Goal: Task Accomplishment & Management: Use online tool/utility

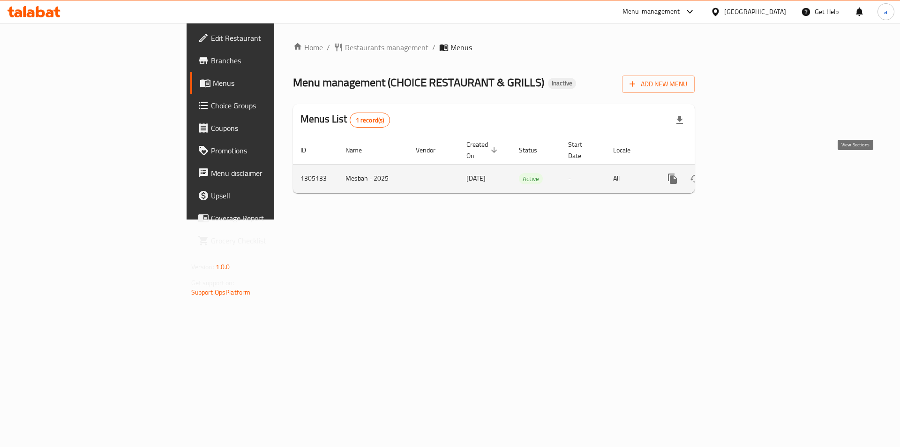
click at [752, 173] on link "enhanced table" at bounding box center [740, 178] width 23 height 23
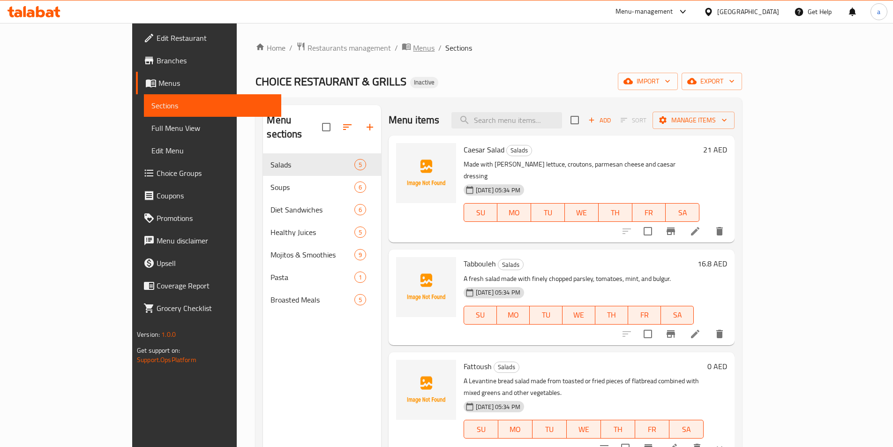
click at [413, 52] on span "Menus" at bounding box center [424, 47] width 22 height 11
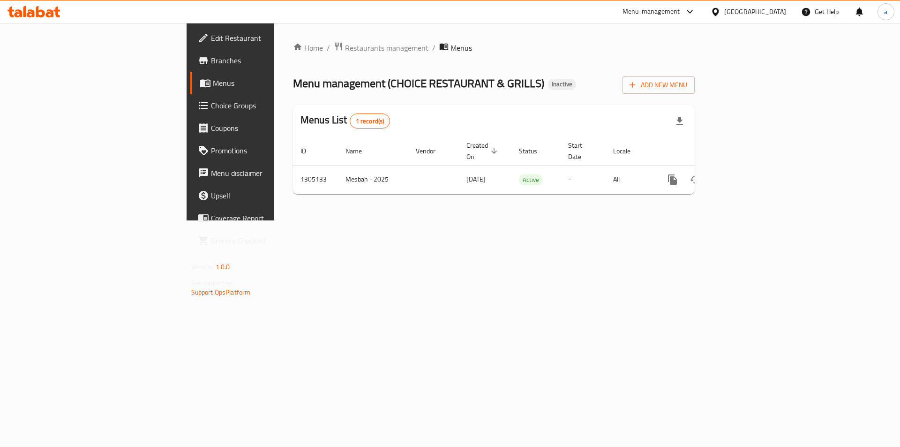
click at [686, 120] on icon "button" at bounding box center [679, 120] width 11 height 11
click at [687, 83] on span "Add New Menu" at bounding box center [659, 85] width 58 height 12
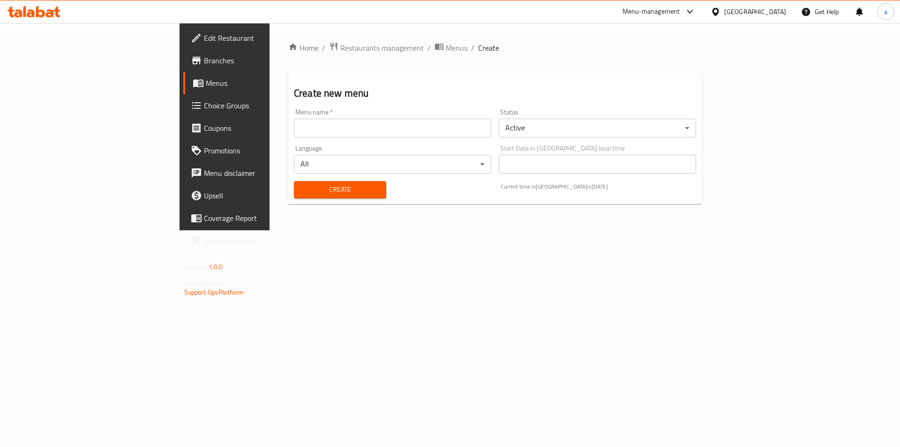
click at [362, 124] on input "text" at bounding box center [392, 128] width 197 height 19
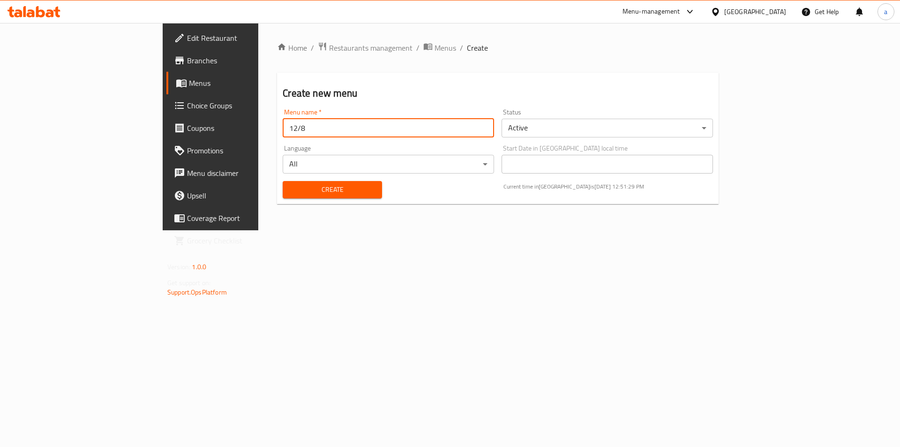
type input "12/8"
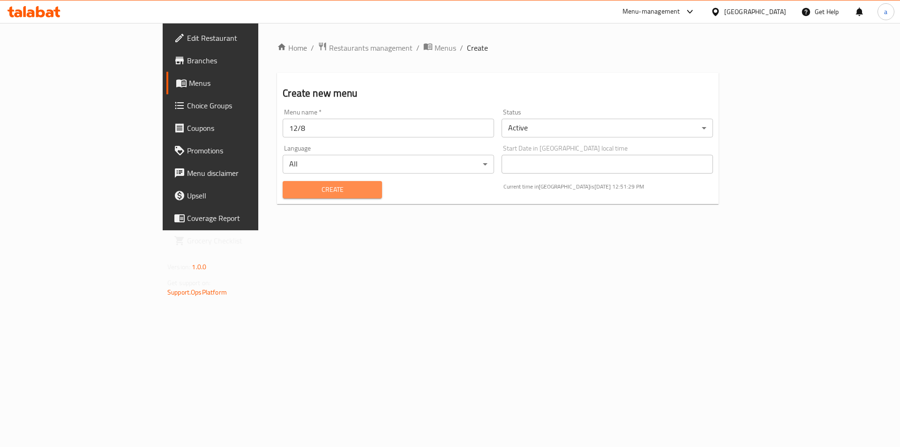
click at [296, 189] on span "Create" at bounding box center [332, 190] width 84 height 12
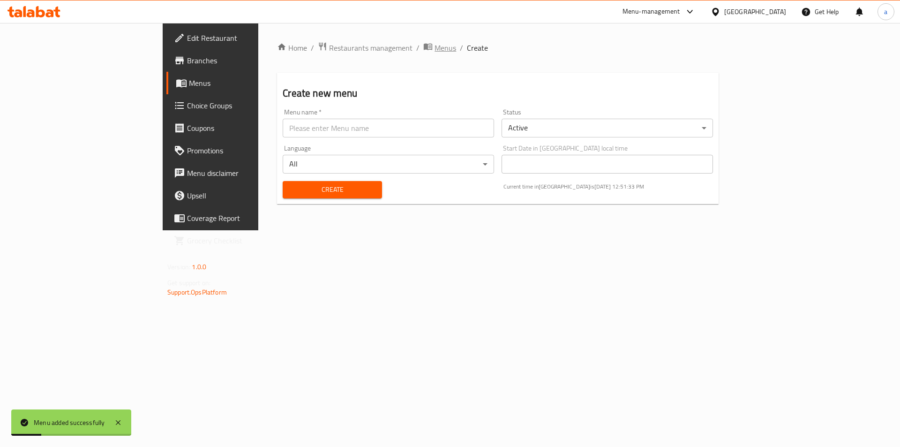
click at [435, 46] on span "Menus" at bounding box center [446, 47] width 22 height 11
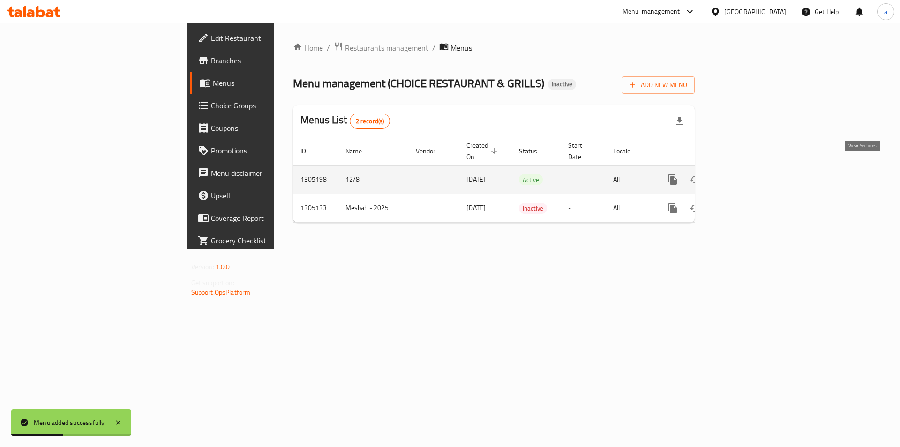
click at [746, 174] on icon "enhanced table" at bounding box center [740, 179] width 11 height 11
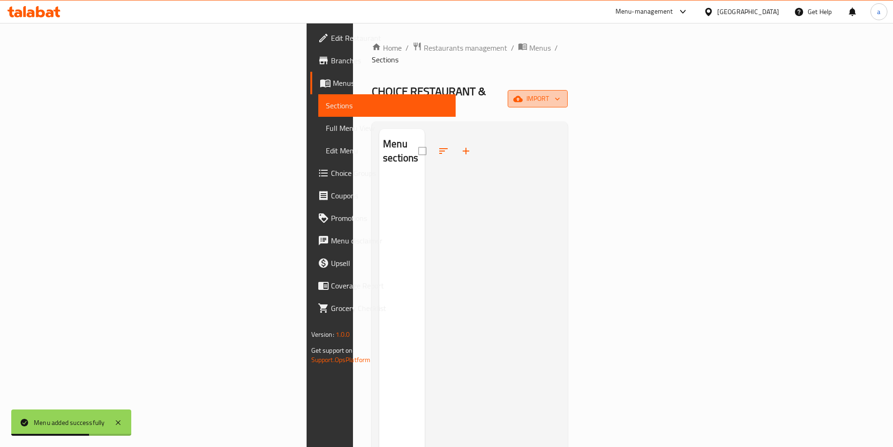
click at [523, 96] on icon "button" at bounding box center [517, 99] width 9 height 6
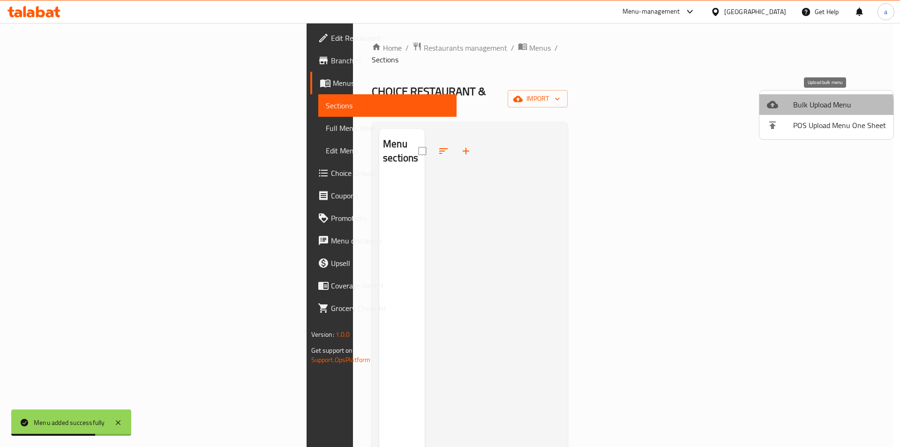
click at [821, 107] on span "Bulk Upload Menu" at bounding box center [839, 104] width 93 height 11
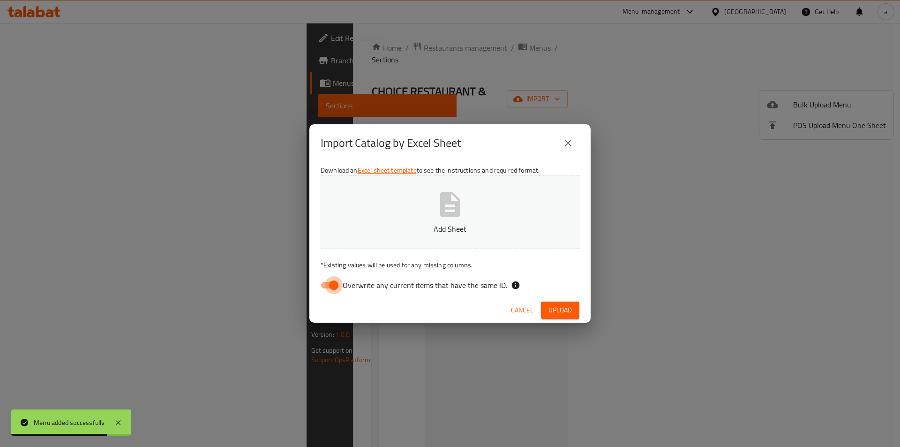
click at [329, 281] on input "Overwrite any current items that have the same ID." at bounding box center [333, 285] width 53 height 18
checkbox input "false"
click at [380, 235] on button "Add Sheet" at bounding box center [450, 212] width 259 height 74
click at [569, 144] on icon "close" at bounding box center [568, 143] width 7 height 7
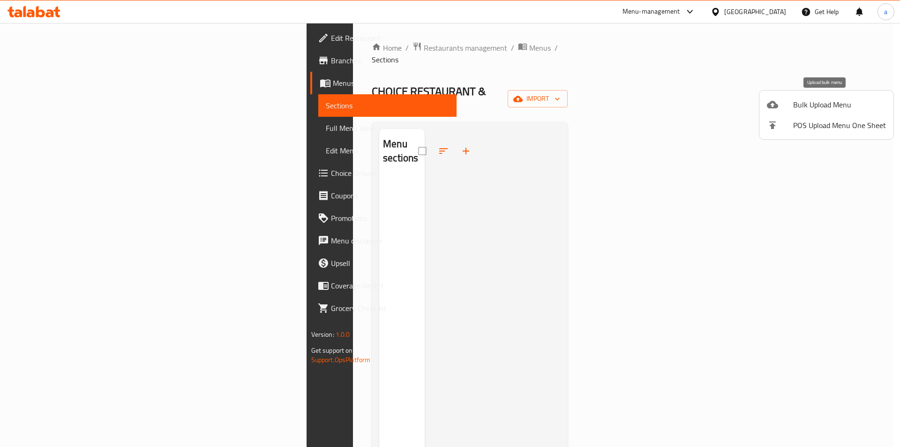
click at [821, 108] on span "Bulk Upload Menu" at bounding box center [839, 104] width 93 height 11
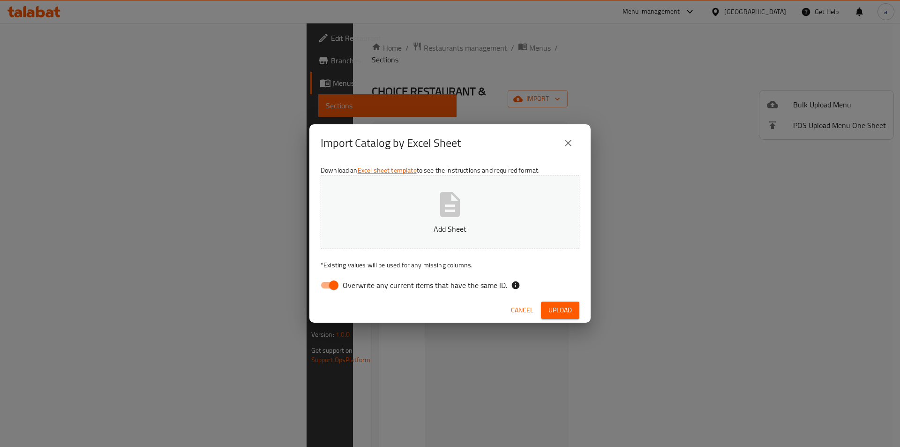
drag, startPoint x: 330, startPoint y: 288, endPoint x: 338, endPoint y: 284, distance: 9.0
click at [330, 288] on input "Overwrite any current items that have the same ID." at bounding box center [333, 285] width 53 height 18
checkbox input "false"
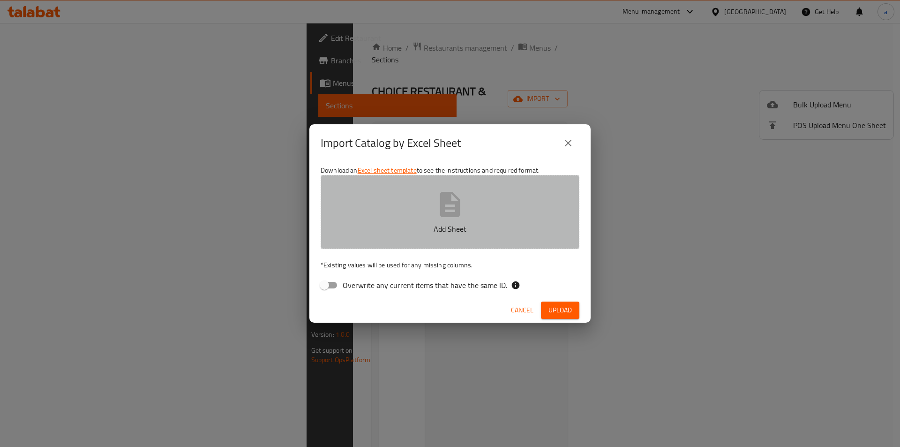
click at [401, 238] on button "Add Sheet" at bounding box center [450, 212] width 259 height 74
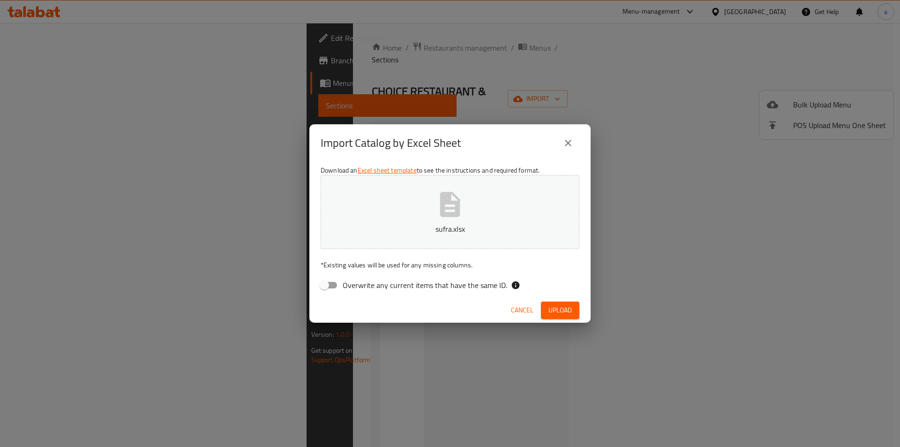
click at [569, 311] on span "Upload" at bounding box center [560, 310] width 23 height 12
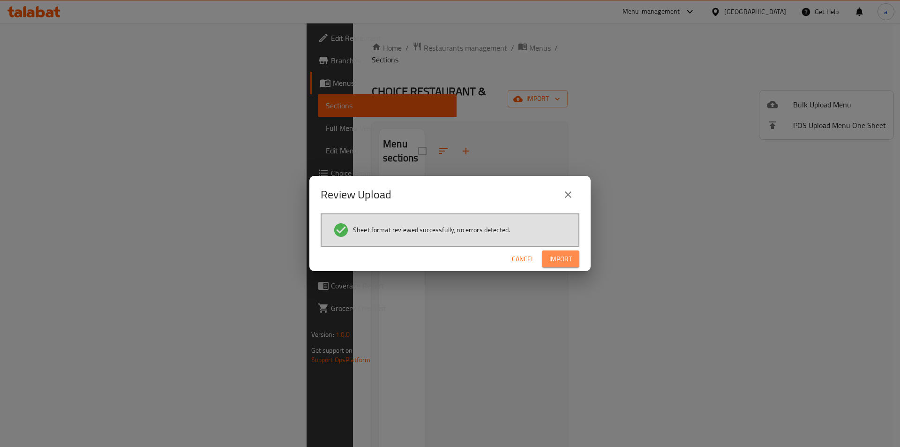
click at [565, 258] on span "Import" at bounding box center [561, 259] width 23 height 12
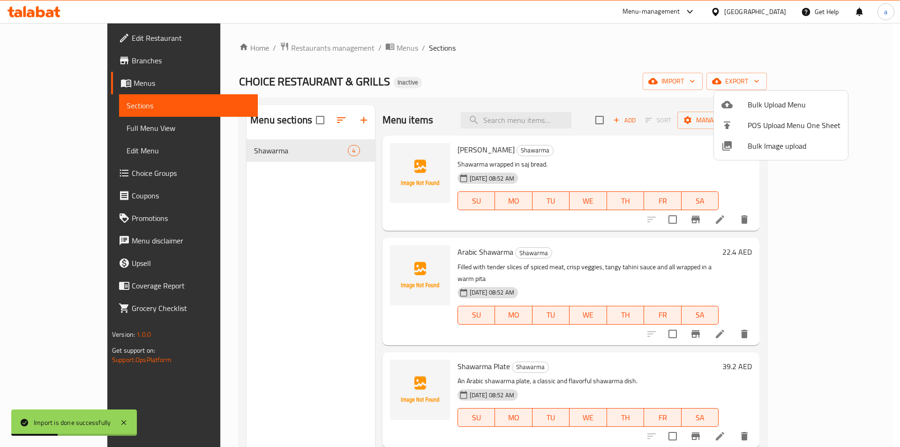
click at [627, 166] on div at bounding box center [450, 223] width 900 height 447
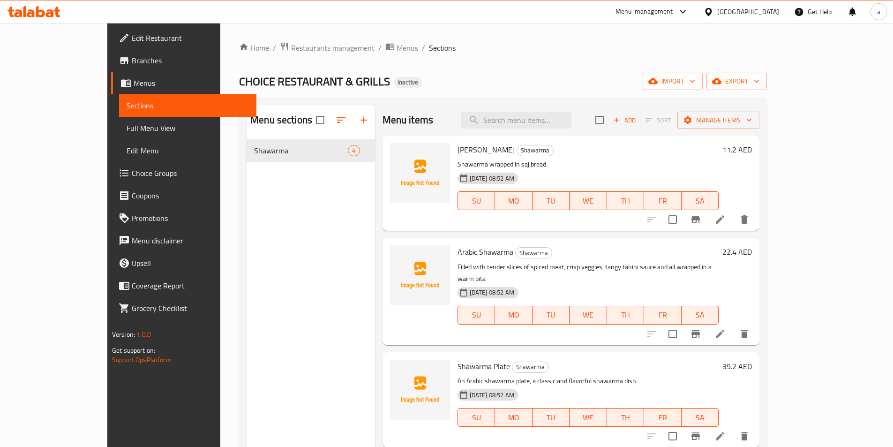
click at [127, 126] on span "Full Menu View" at bounding box center [188, 127] width 122 height 11
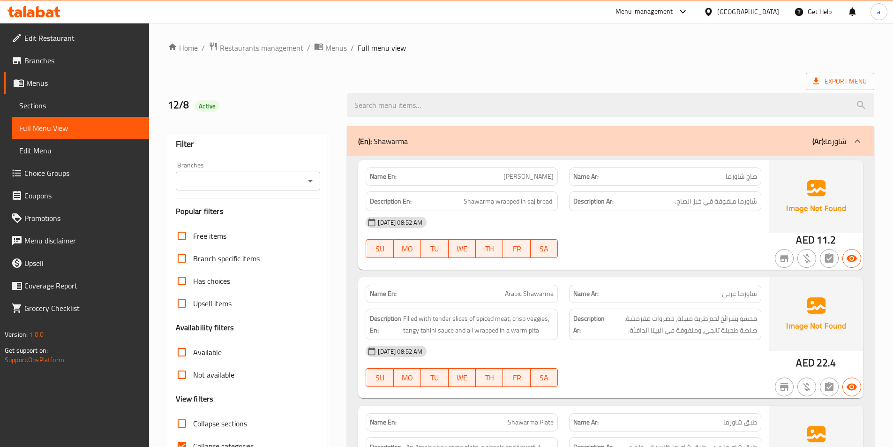
click at [657, 241] on div "[DATE] 08:52 AM SU MO TU WE TH FR SA" at bounding box center [563, 237] width 407 height 53
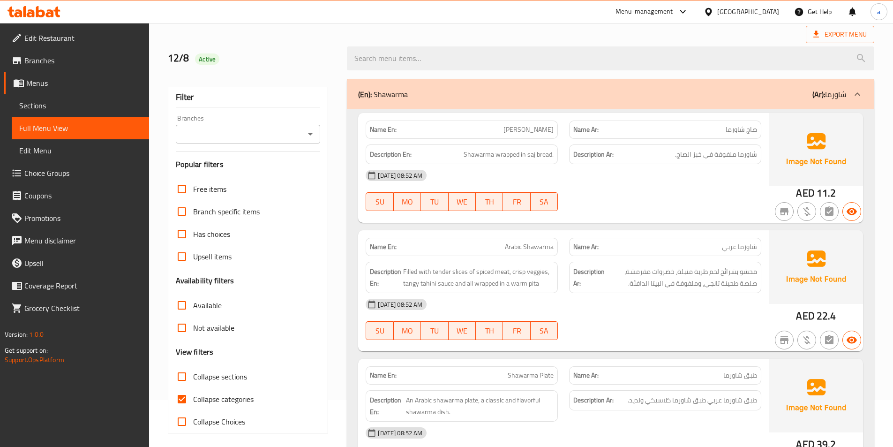
scroll to position [94, 0]
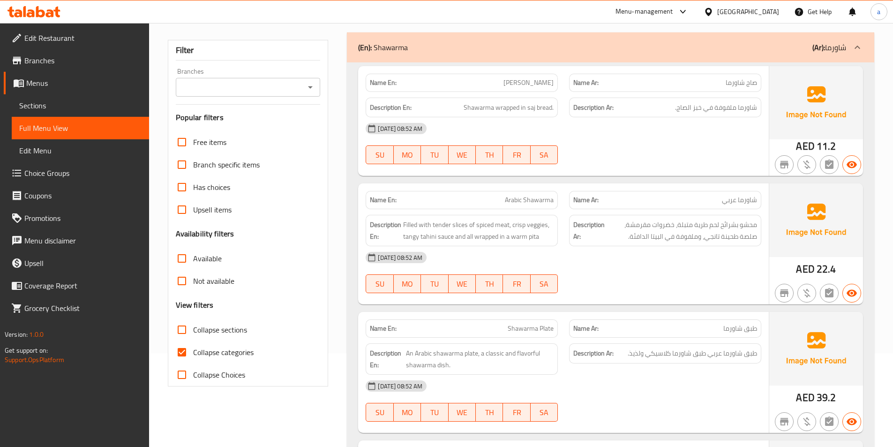
click at [184, 353] on input "Collapse categories" at bounding box center [182, 352] width 23 height 23
checkbox input "false"
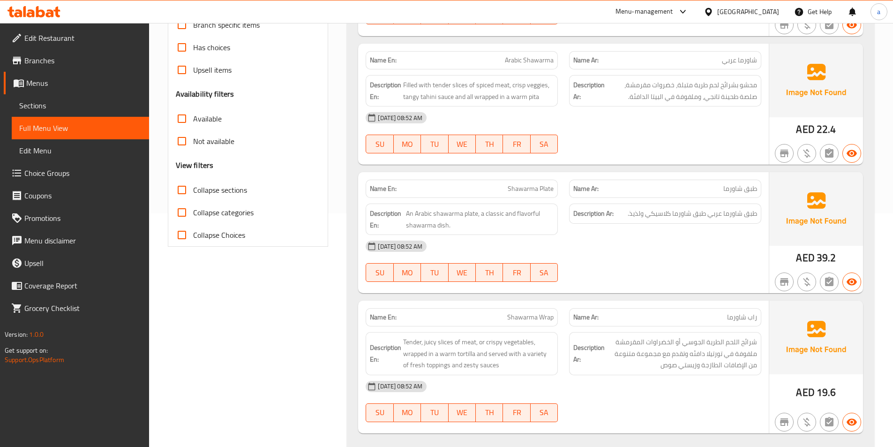
scroll to position [234, 0]
click at [735, 261] on div "[DATE] 08:52 AM SU MO TU WE TH FR SA" at bounding box center [563, 260] width 407 height 53
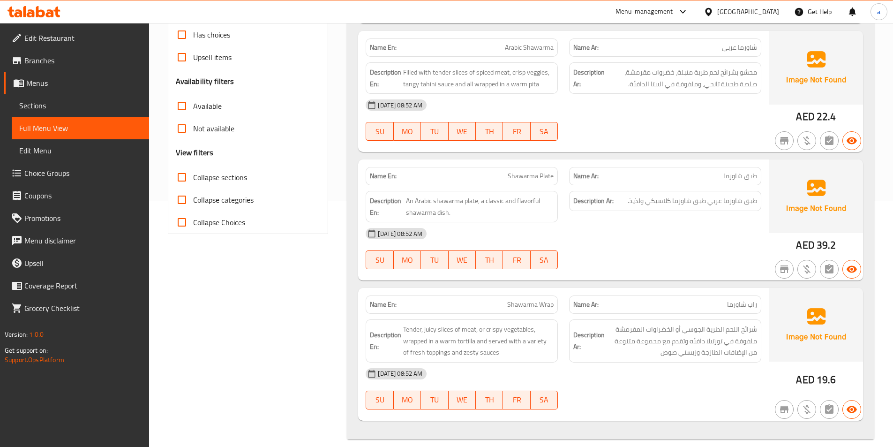
scroll to position [257, 0]
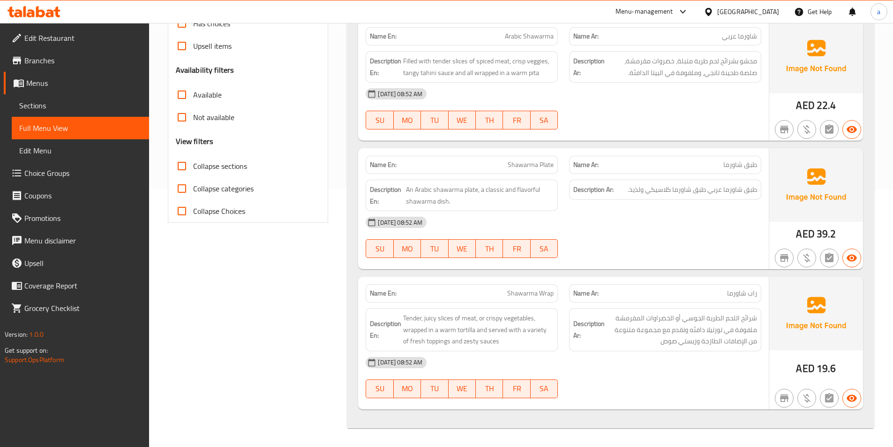
click at [722, 387] on div "[DATE] 08:52 AM SU MO TU WE TH FR SA" at bounding box center [563, 377] width 407 height 53
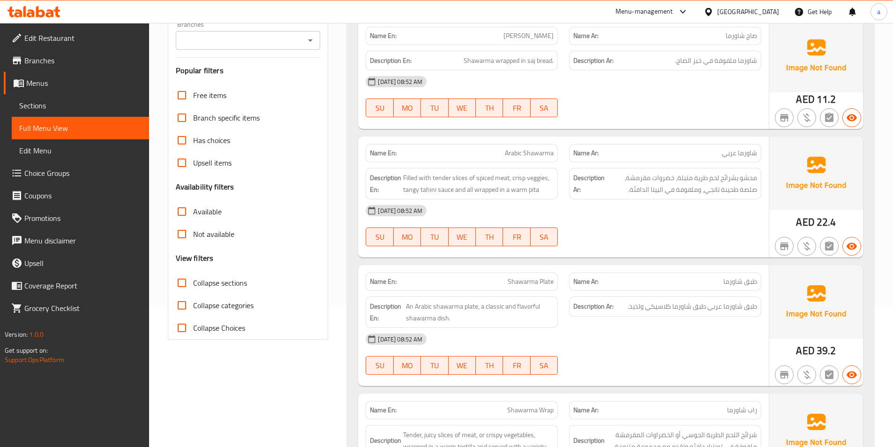
scroll to position [0, 0]
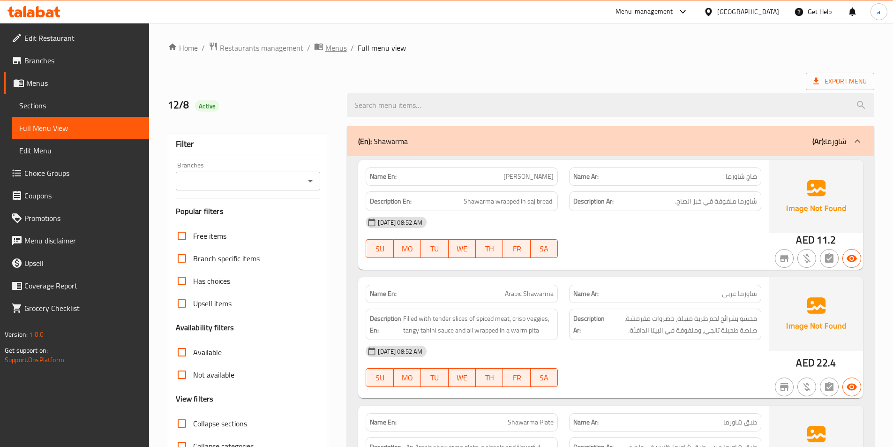
click at [336, 45] on span "Menus" at bounding box center [336, 47] width 22 height 11
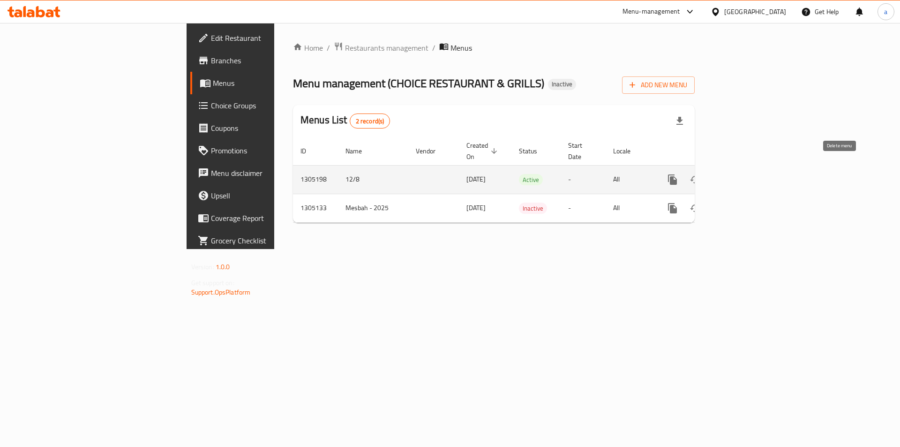
click at [721, 175] on icon "enhanced table" at bounding box center [718, 179] width 7 height 8
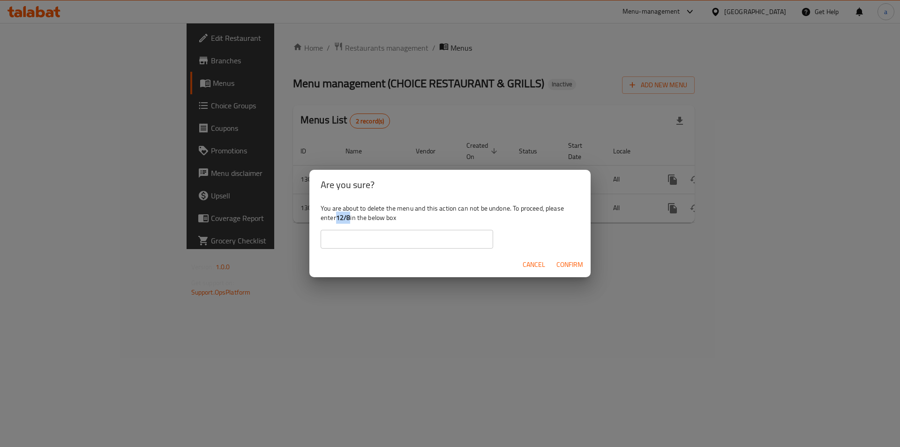
drag, startPoint x: 338, startPoint y: 218, endPoint x: 350, endPoint y: 222, distance: 12.3
click at [350, 222] on b "12/8" at bounding box center [343, 217] width 15 height 12
copy b "12/8"
click at [365, 238] on input "text" at bounding box center [407, 239] width 173 height 19
paste input "12/8"
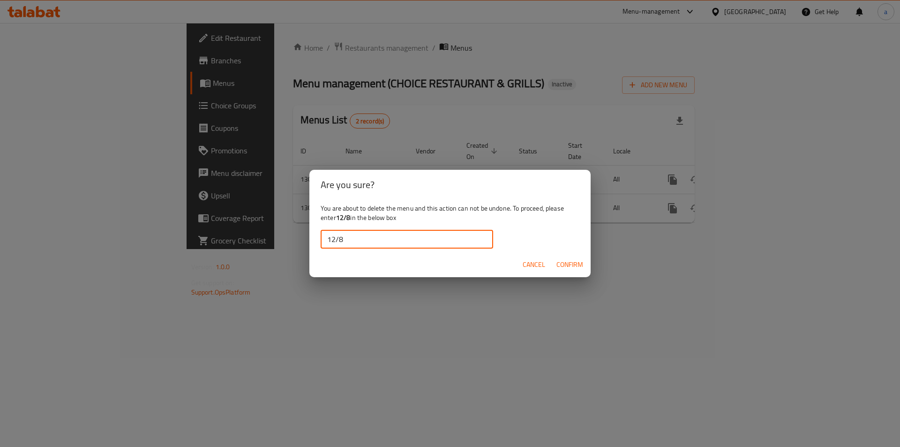
type input "12/8"
click at [576, 264] on span "Confirm" at bounding box center [570, 265] width 27 height 12
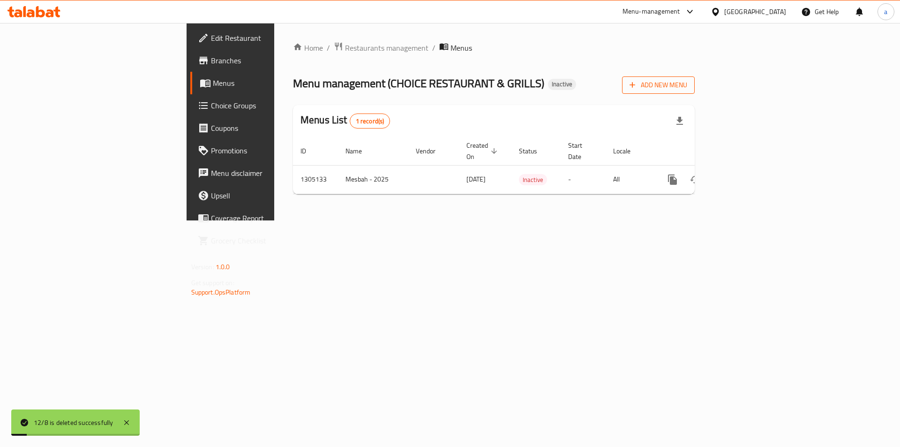
click at [637, 88] on icon "button" at bounding box center [632, 84] width 9 height 9
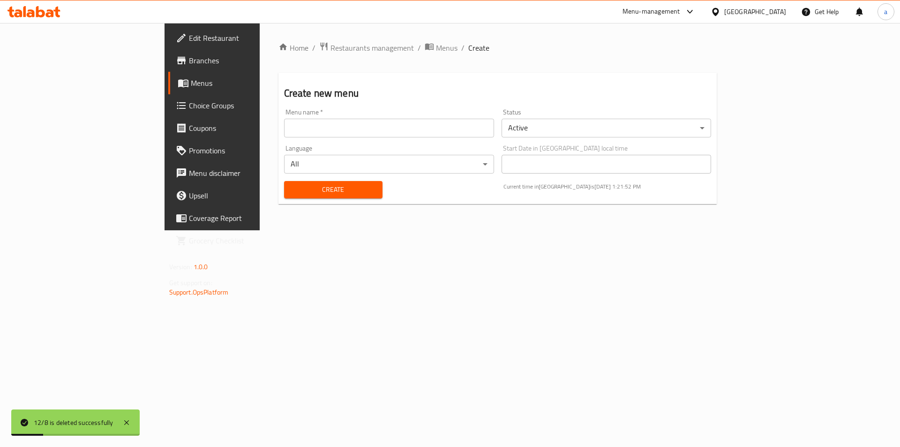
click at [420, 131] on input "text" at bounding box center [389, 128] width 210 height 19
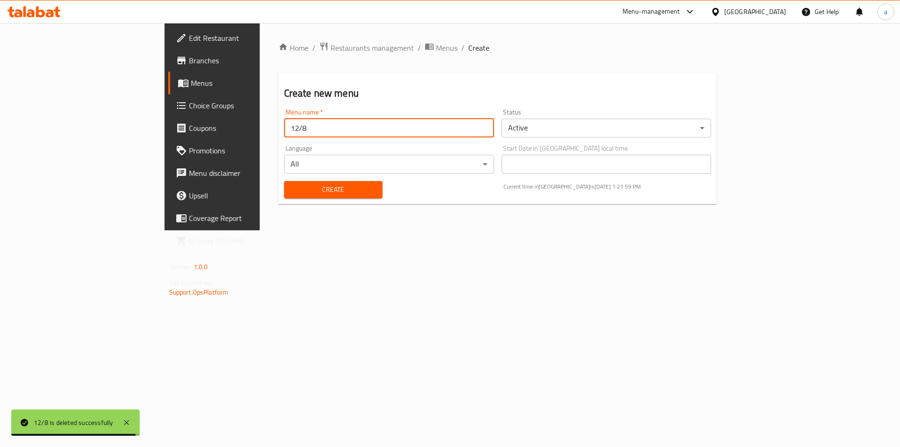
type input "12/8"
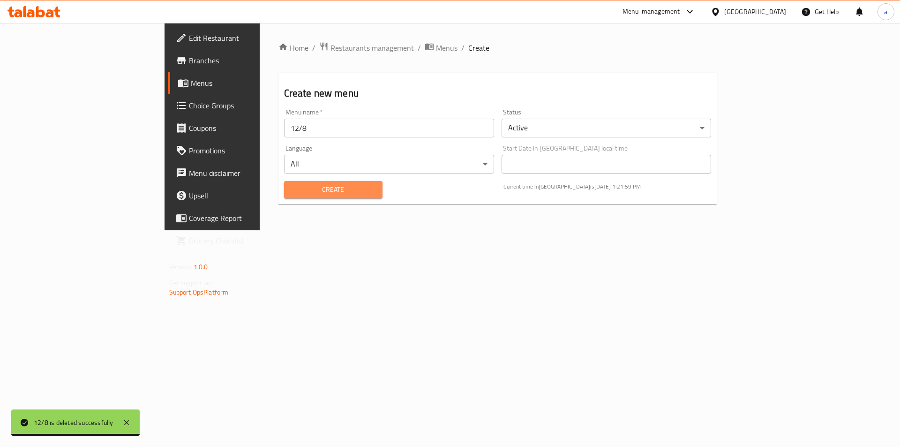
click at [292, 185] on span "Create" at bounding box center [333, 190] width 83 height 12
click at [436, 53] on span "Menus" at bounding box center [447, 47] width 22 height 11
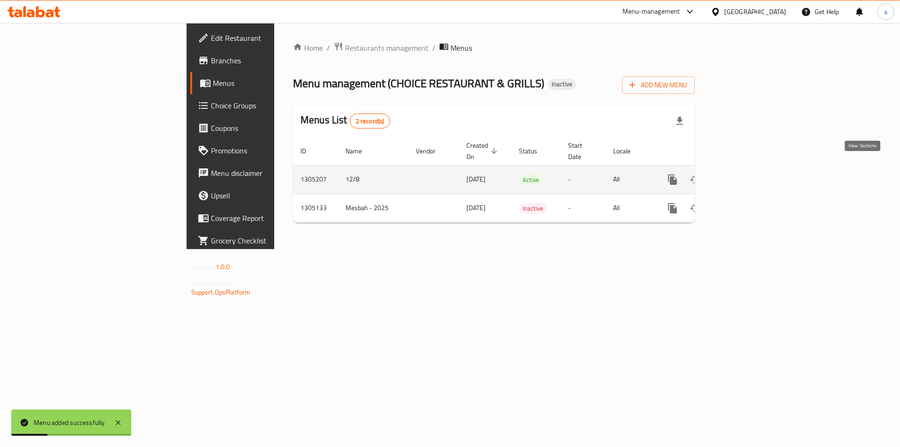
click at [752, 169] on link "enhanced table" at bounding box center [740, 179] width 23 height 23
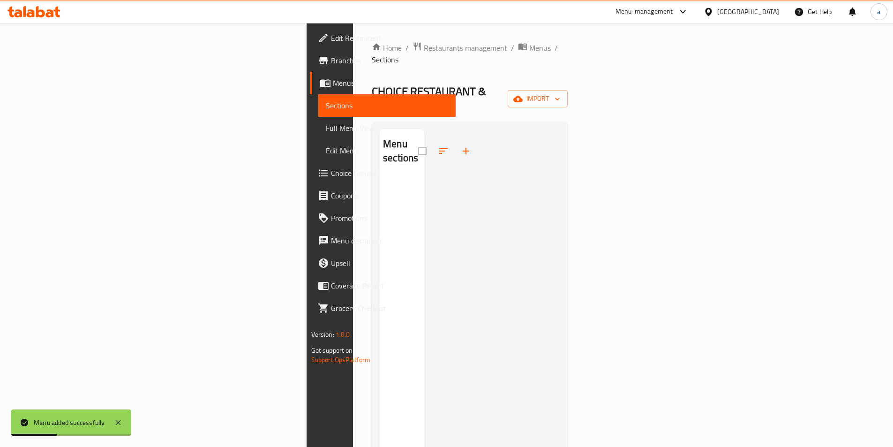
click at [548, 223] on div at bounding box center [493, 352] width 136 height 447
click at [561, 142] on div at bounding box center [493, 352] width 136 height 447
click at [560, 93] on span "import" at bounding box center [537, 99] width 45 height 12
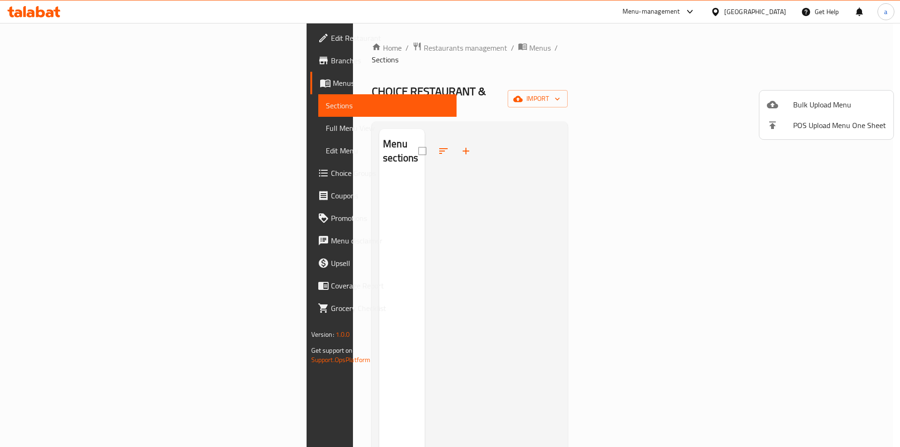
click at [803, 102] on span "Bulk Upload Menu" at bounding box center [839, 104] width 93 height 11
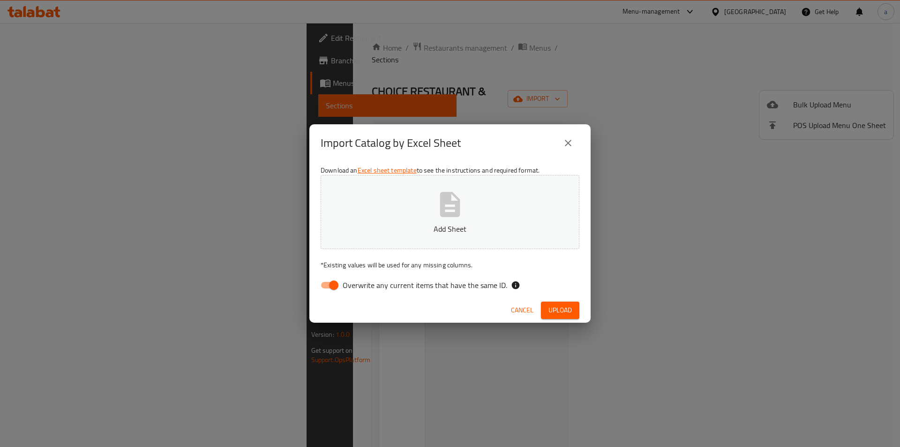
click at [407, 280] on span "Overwrite any current items that have the same ID." at bounding box center [425, 284] width 165 height 11
click at [361, 280] on input "Overwrite any current items that have the same ID." at bounding box center [333, 285] width 53 height 18
checkbox input "false"
click at [424, 228] on p "Add Sheet" at bounding box center [450, 228] width 230 height 11
click at [568, 309] on span "Upload" at bounding box center [560, 310] width 23 height 12
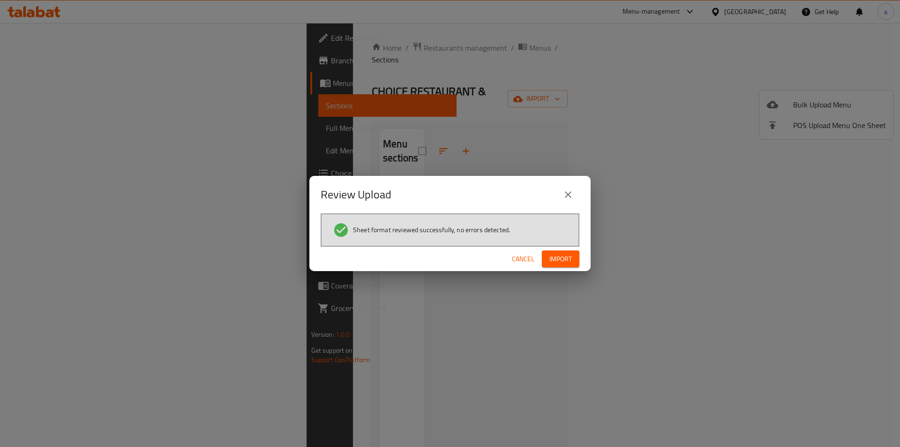
click at [568, 256] on span "Import" at bounding box center [561, 259] width 23 height 12
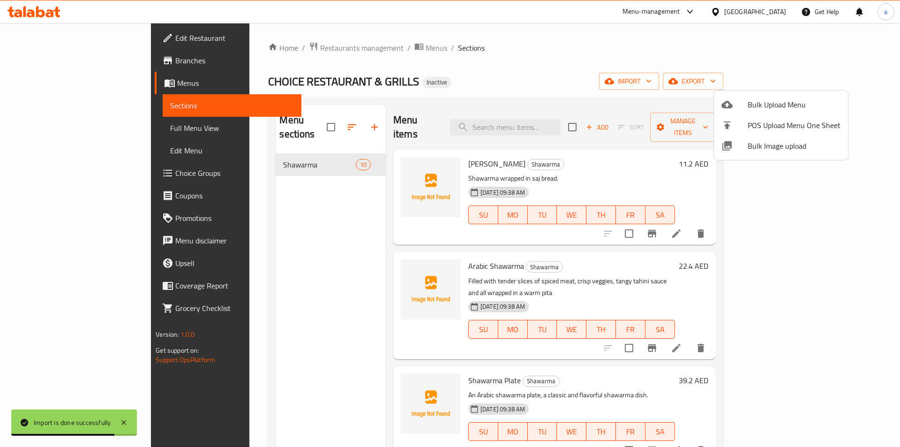
click at [71, 128] on div at bounding box center [450, 223] width 900 height 447
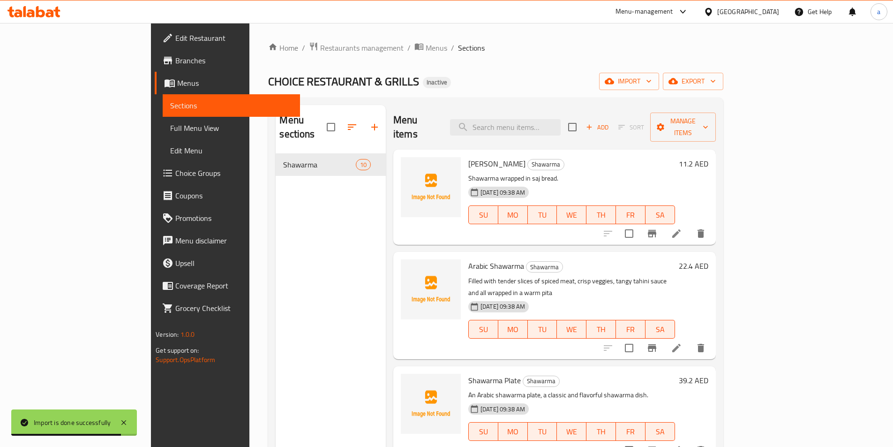
click at [170, 128] on span "Full Menu View" at bounding box center [231, 127] width 122 height 11
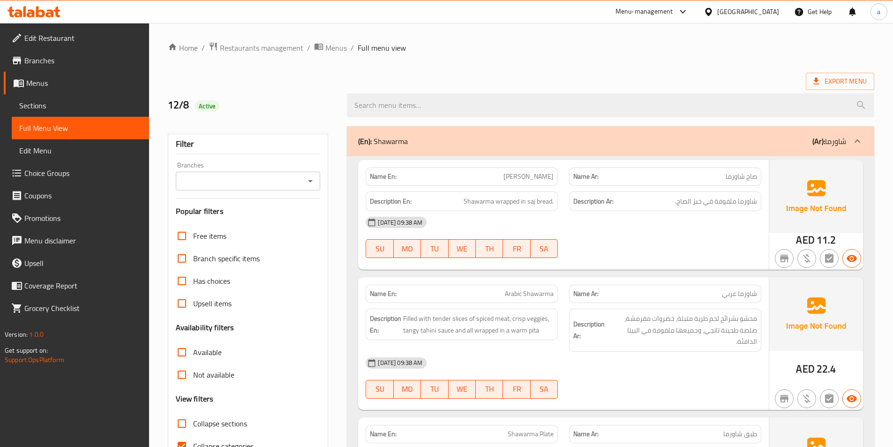
click at [665, 235] on div "[DATE] 09:38 AM SU MO TU WE TH FR SA" at bounding box center [563, 237] width 407 height 53
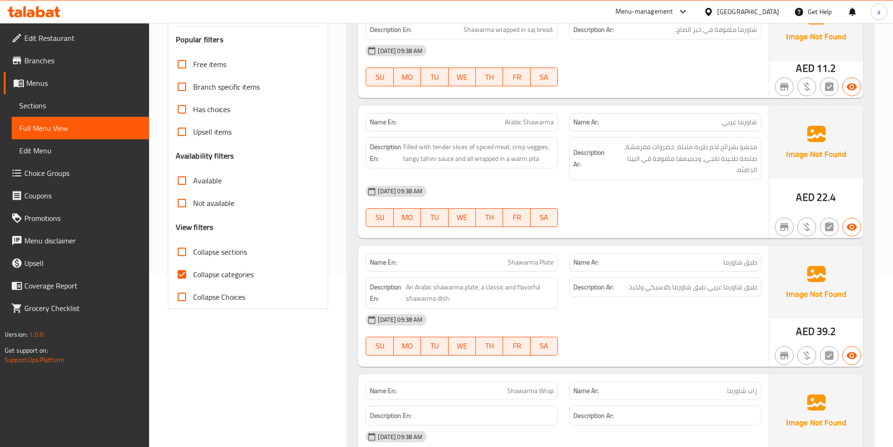
scroll to position [188, 0]
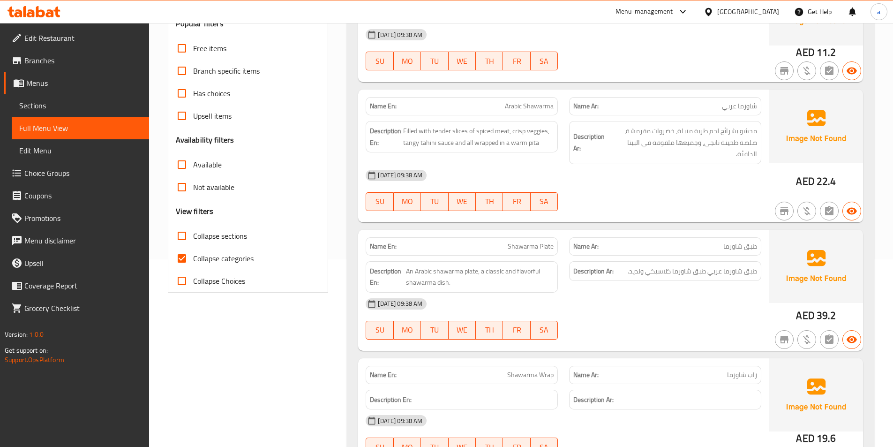
click at [610, 290] on div "Description Ar: طبق شاورما عربي طبق شاورما كلاسيكي ولذيذ." at bounding box center [666, 277] width 204 height 43
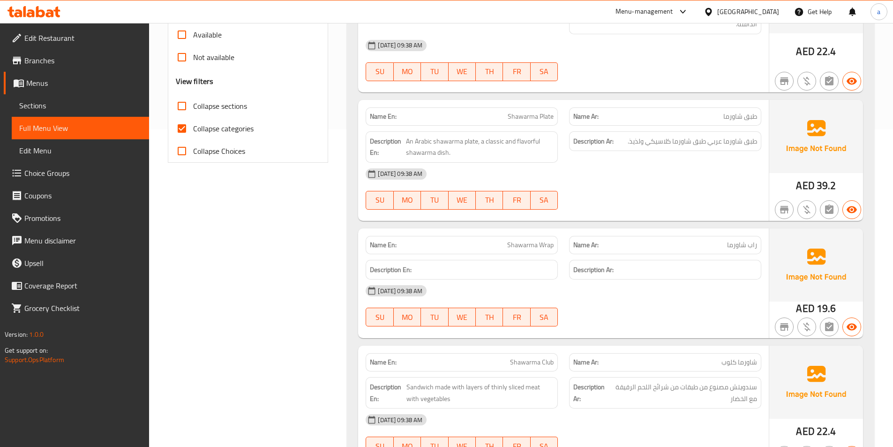
scroll to position [328, 0]
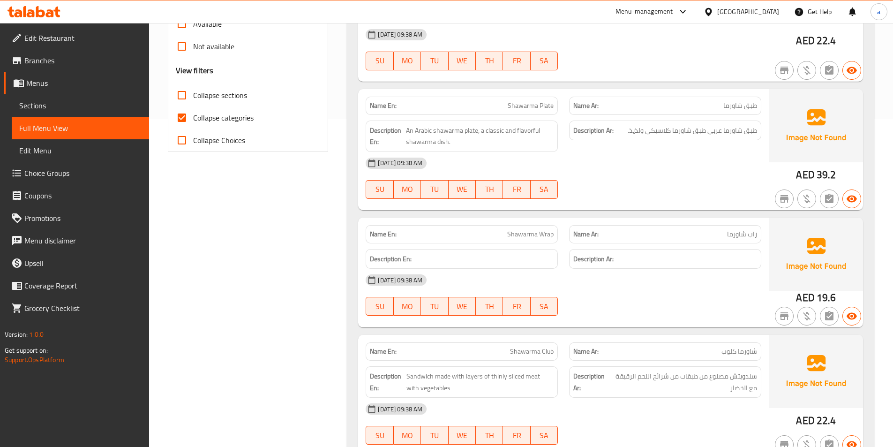
click at [627, 280] on div "[DATE] 09:38 AM" at bounding box center [563, 280] width 407 height 23
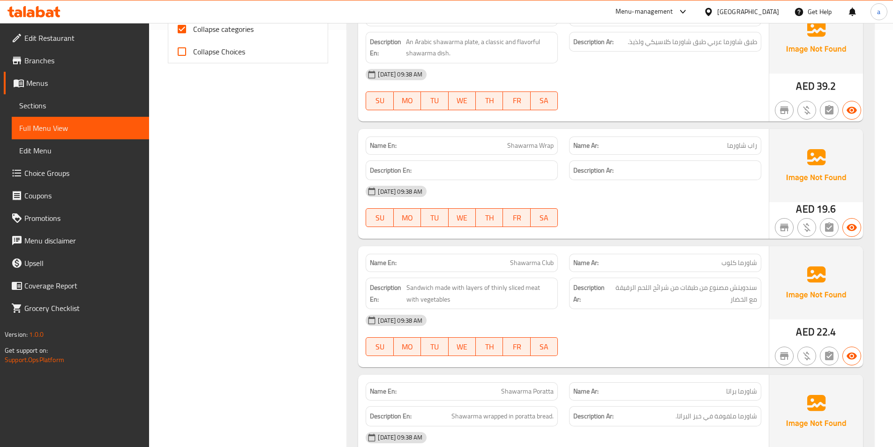
scroll to position [422, 0]
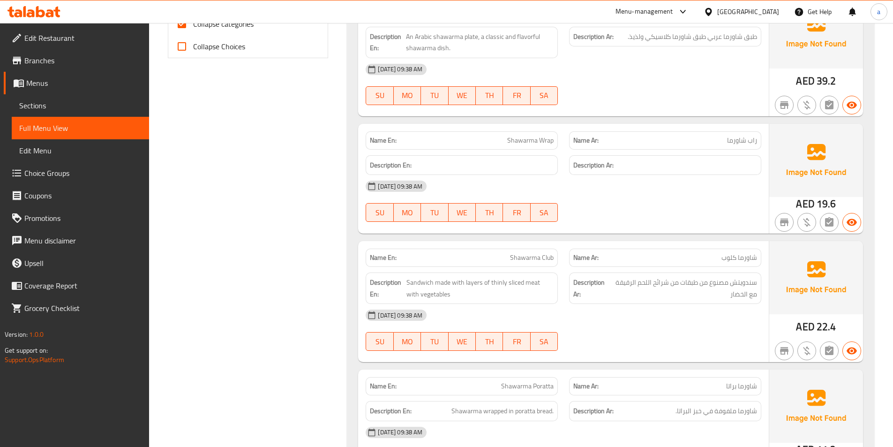
click at [727, 309] on div "[DATE] 09:38 AM" at bounding box center [563, 315] width 407 height 23
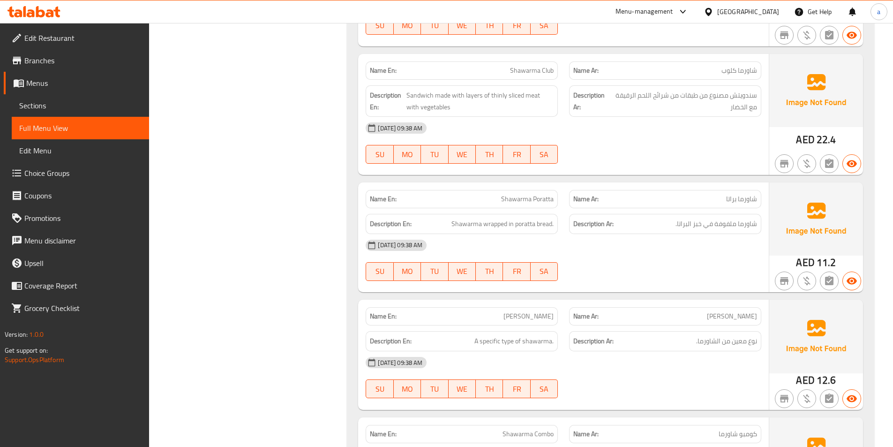
scroll to position [610, 0]
click at [650, 256] on div "[DATE] 09:38 AM" at bounding box center [563, 245] width 407 height 23
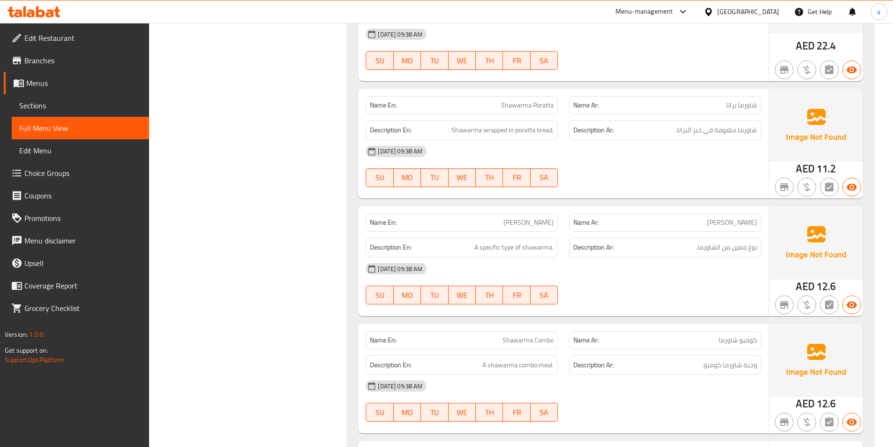
scroll to position [703, 0]
click at [664, 290] on div "[DATE] 09:38 AM SU MO TU WE TH FR SA" at bounding box center [563, 283] width 407 height 53
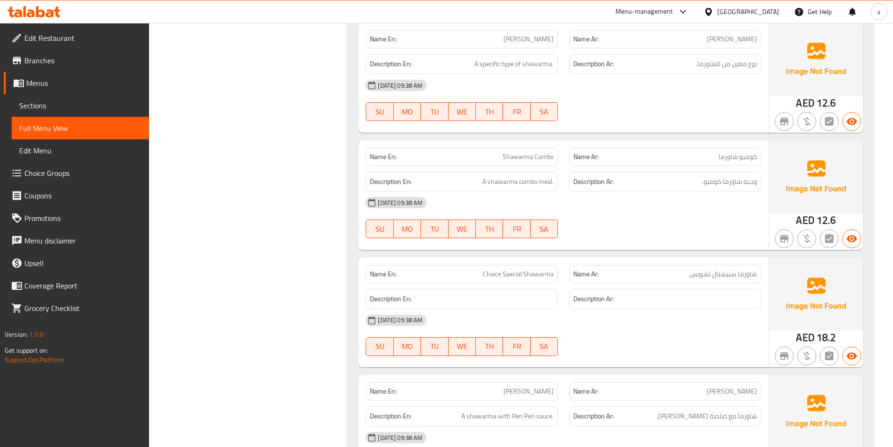
scroll to position [891, 0]
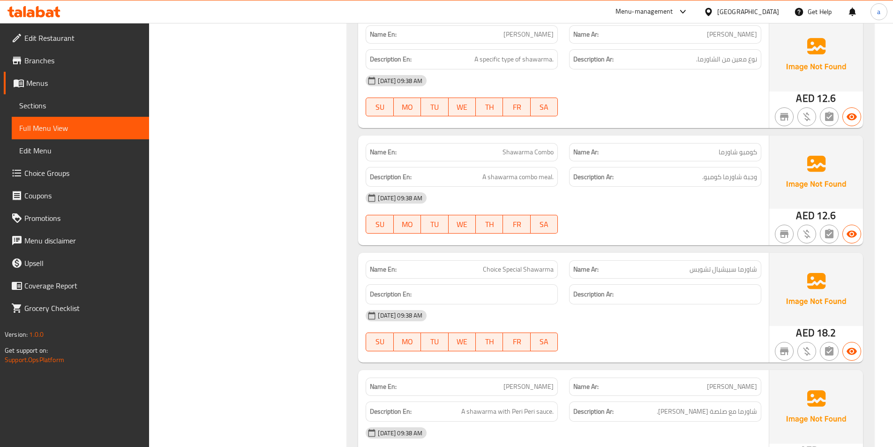
click at [678, 327] on div "[DATE] 09:38 AM SU MO TU WE TH FR SA" at bounding box center [563, 330] width 407 height 53
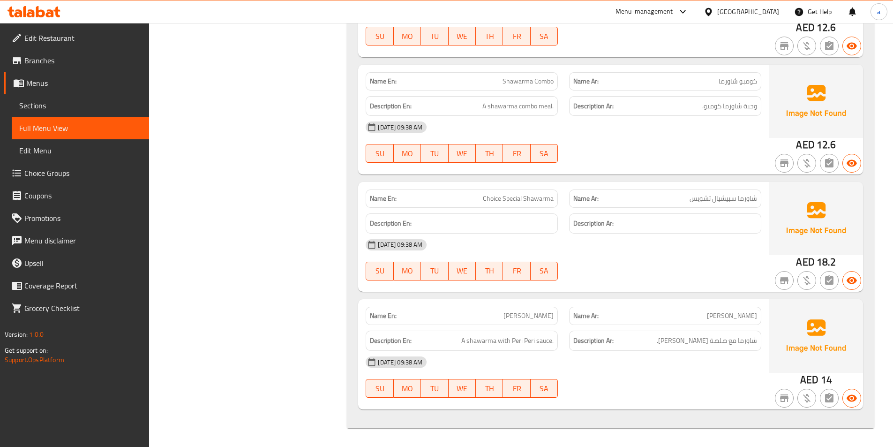
click at [660, 366] on div "[DATE] 09:38 AM" at bounding box center [563, 362] width 407 height 23
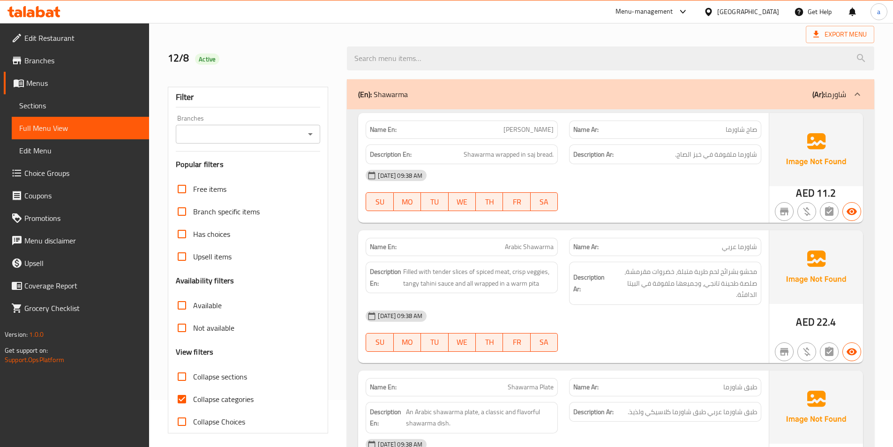
scroll to position [141, 0]
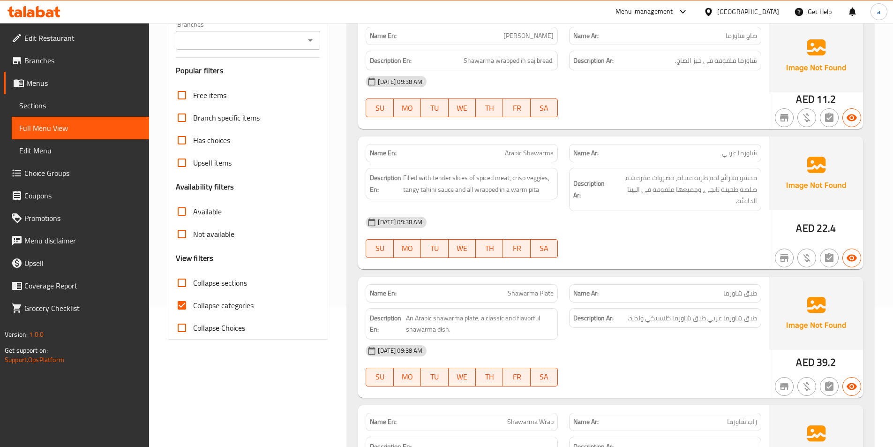
click at [189, 309] on input "Collapse categories" at bounding box center [182, 305] width 23 height 23
checkbox input "false"
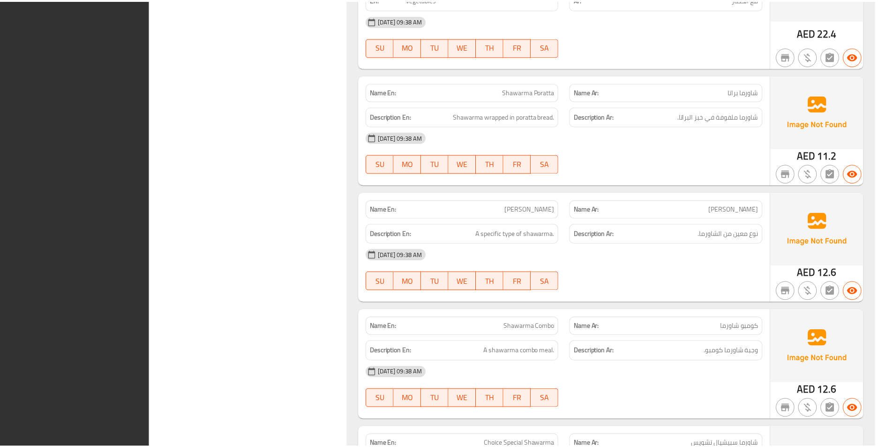
scroll to position [950, 0]
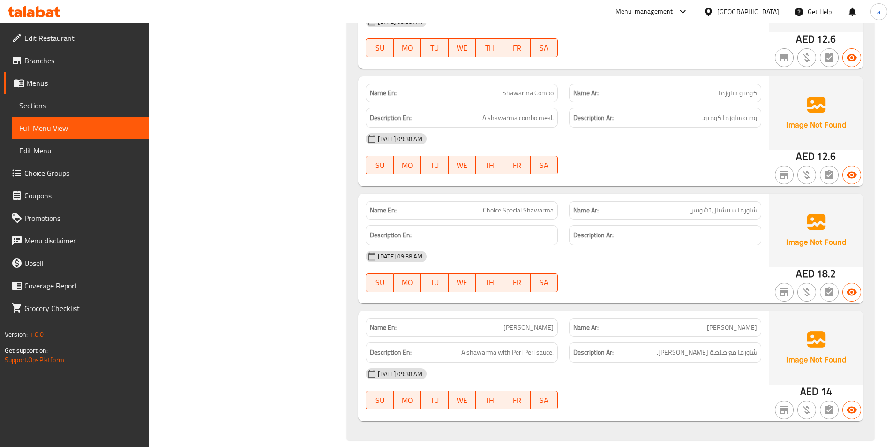
click at [53, 106] on span "Sections" at bounding box center [80, 105] width 122 height 11
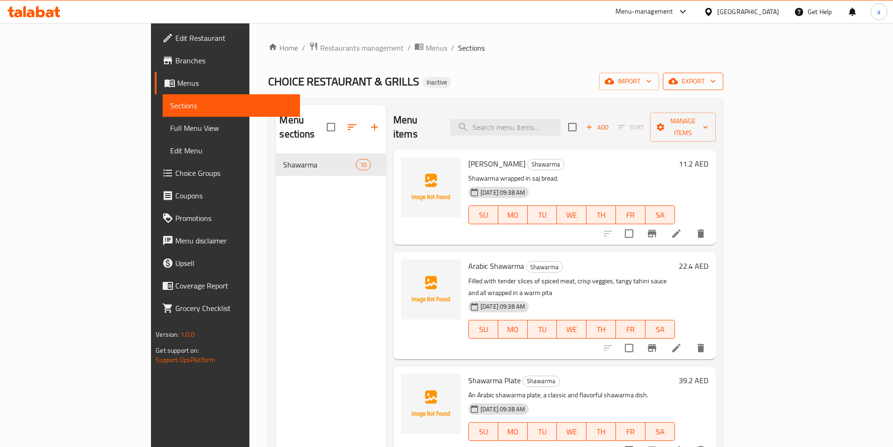
click at [716, 79] on span "export" at bounding box center [693, 81] width 45 height 12
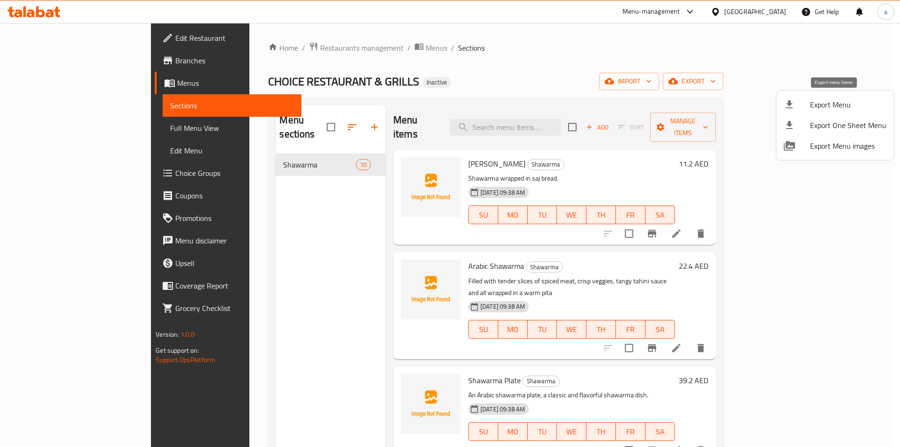
click at [830, 103] on span "Export Menu" at bounding box center [848, 104] width 76 height 11
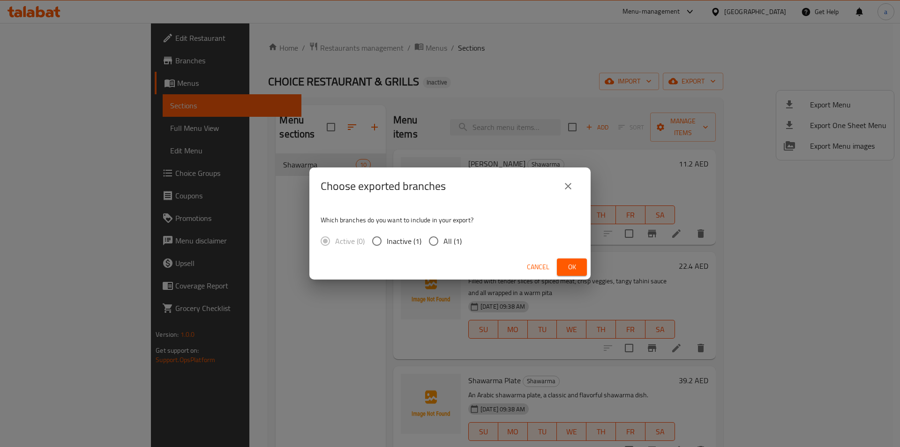
click at [456, 239] on span "All (1)" at bounding box center [453, 240] width 18 height 11
click at [444, 239] on input "All (1)" at bounding box center [434, 241] width 20 height 20
radio input "true"
click at [566, 272] on span "Ok" at bounding box center [572, 267] width 15 height 12
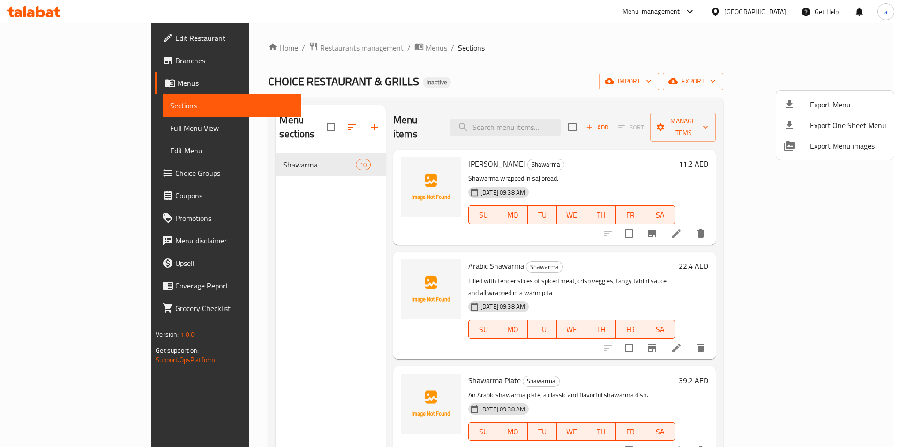
click at [439, 84] on div at bounding box center [450, 223] width 900 height 447
